Goal: Navigation & Orientation: Find specific page/section

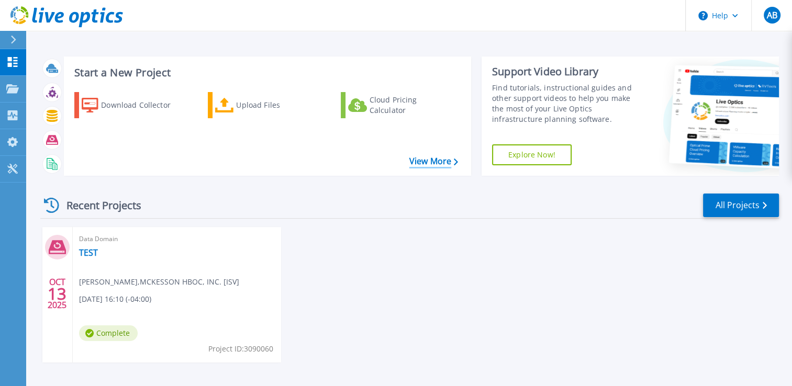
click at [420, 164] on link "View More" at bounding box center [433, 161] width 49 height 10
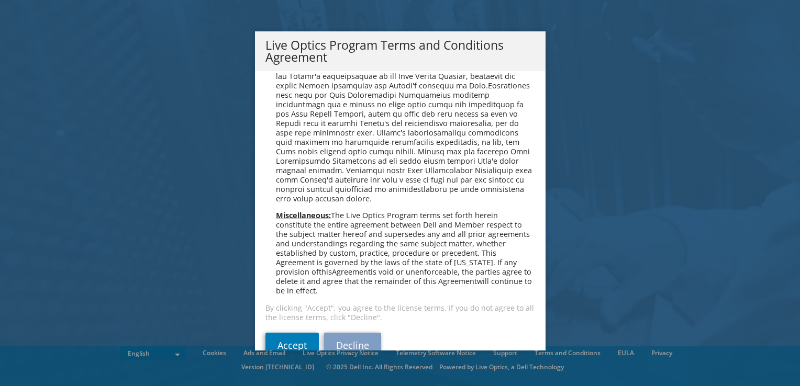
scroll to position [749, 0]
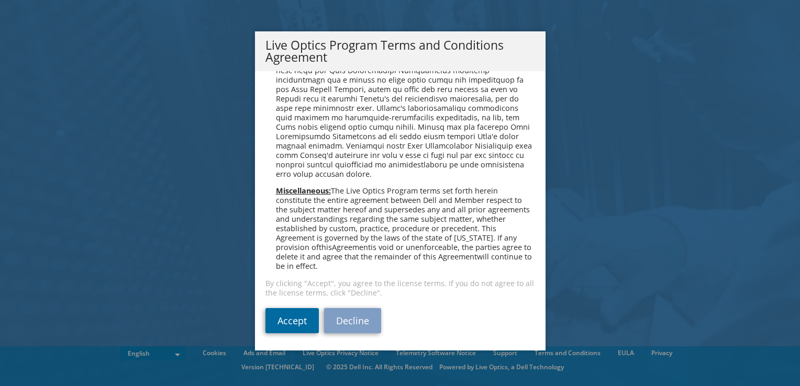
click at [282, 316] on link "Accept" at bounding box center [291, 320] width 53 height 25
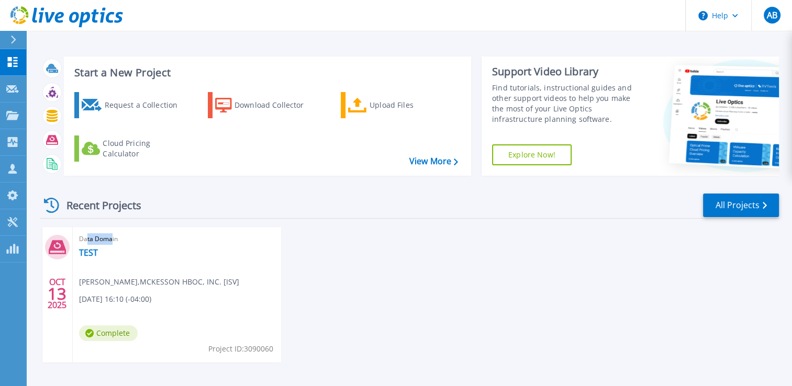
drag, startPoint x: 86, startPoint y: 238, endPoint x: 111, endPoint y: 239, distance: 24.6
click at [111, 239] on span "Data Domain" at bounding box center [177, 239] width 196 height 12
click at [8, 69] on link "Dashboard Dashboard" at bounding box center [13, 62] width 26 height 27
click at [731, 202] on link "All Projects" at bounding box center [741, 206] width 76 height 24
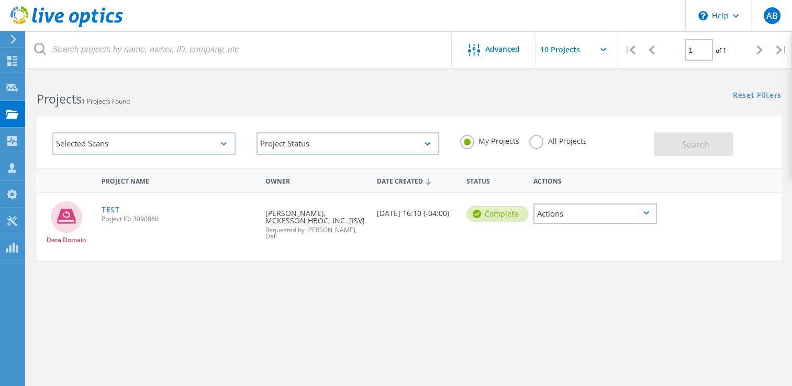
click at [225, 143] on icon at bounding box center [224, 143] width 6 height 3
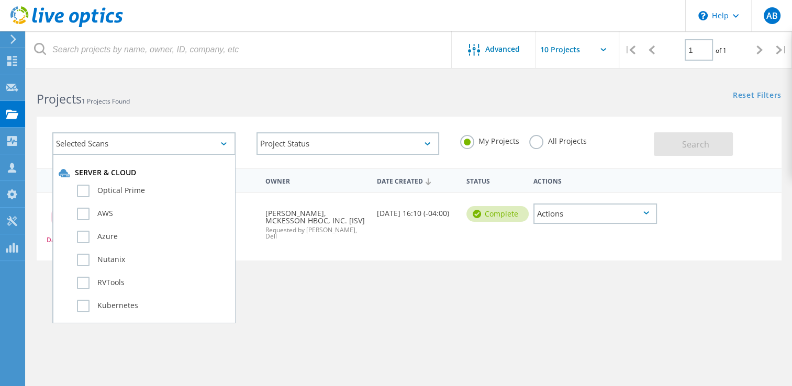
click at [365, 288] on div "Project Name Owner Date Created Status Actions Data Domain TEST Project ID: 309…" at bounding box center [409, 304] width 745 height 272
